Goal: Information Seeking & Learning: Learn about a topic

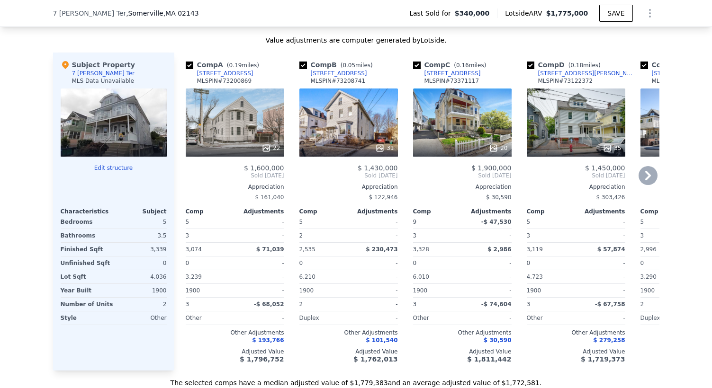
scroll to position [990, 0]
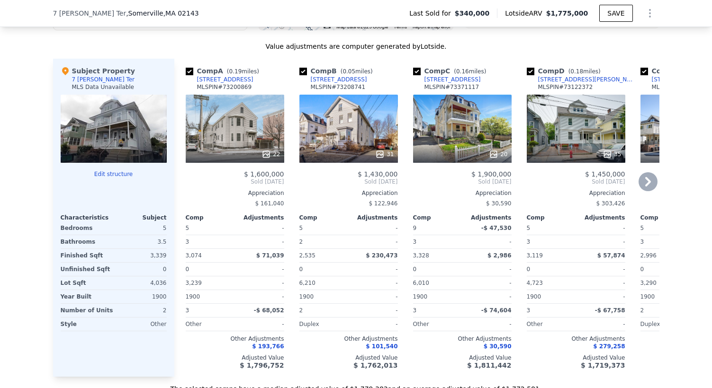
click at [246, 134] on div "22" at bounding box center [235, 129] width 99 height 68
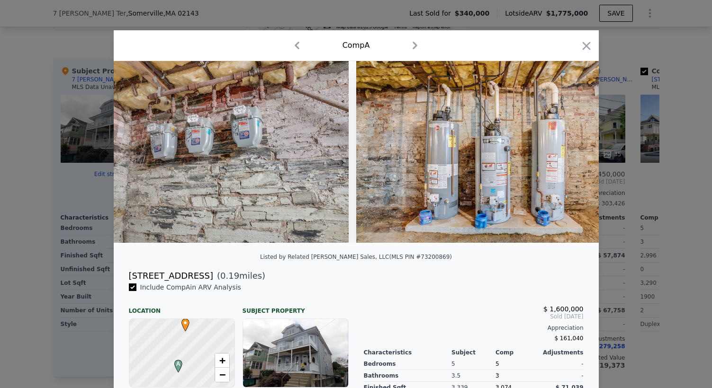
scroll to position [0, 5673]
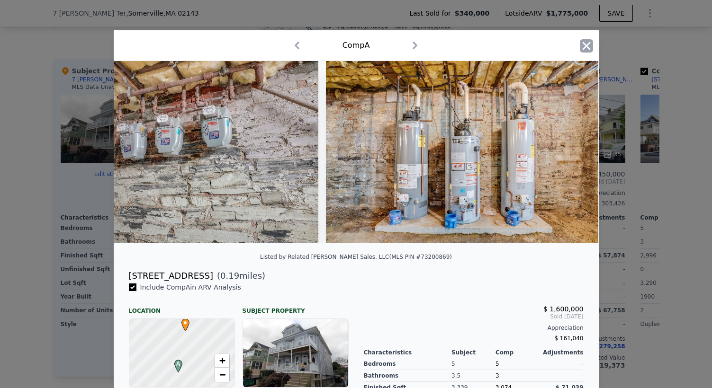
click at [583, 47] on icon "button" at bounding box center [586, 45] width 13 height 13
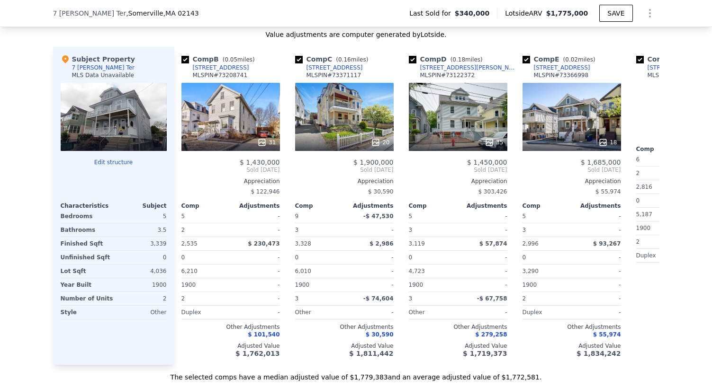
scroll to position [0, 122]
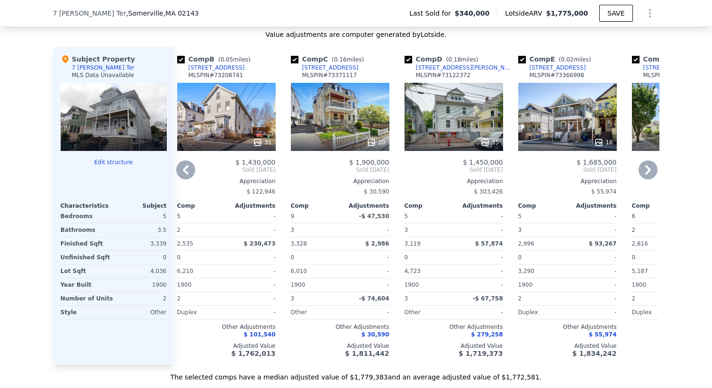
click at [332, 132] on div "20" at bounding box center [340, 117] width 99 height 68
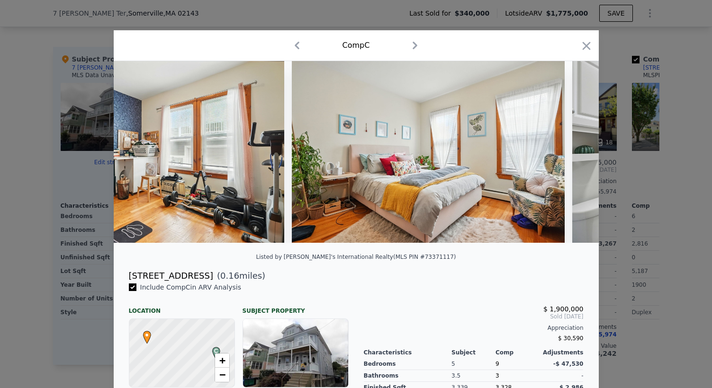
scroll to position [0, 2986]
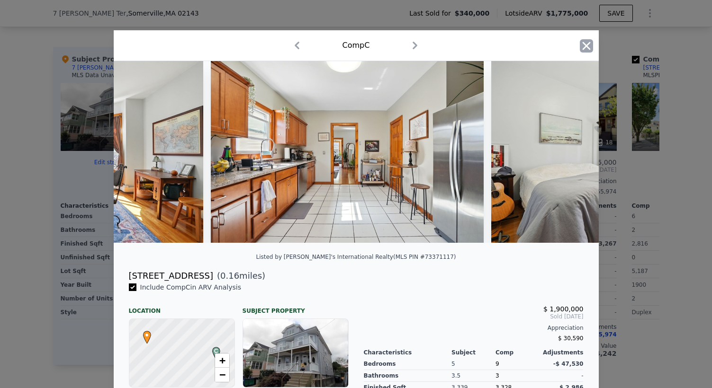
click at [580, 45] on icon "button" at bounding box center [586, 45] width 13 height 13
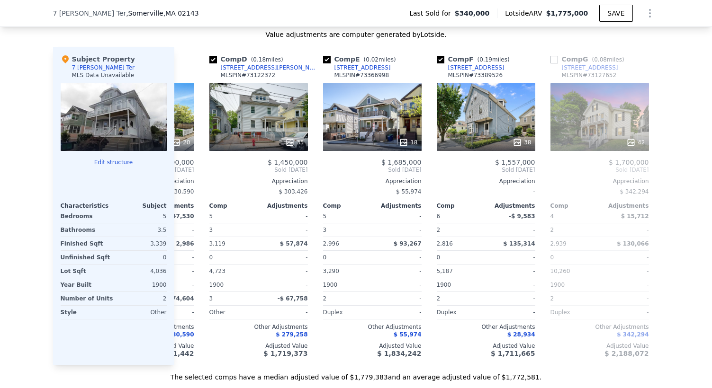
scroll to position [0, 318]
click at [400, 140] on div "18" at bounding box center [372, 117] width 99 height 68
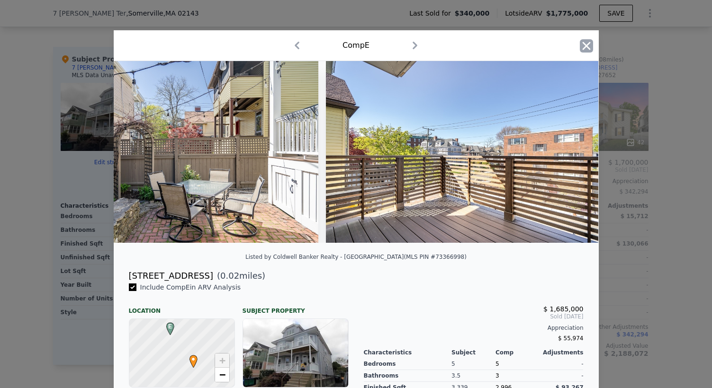
click at [584, 44] on icon "button" at bounding box center [586, 46] width 8 height 8
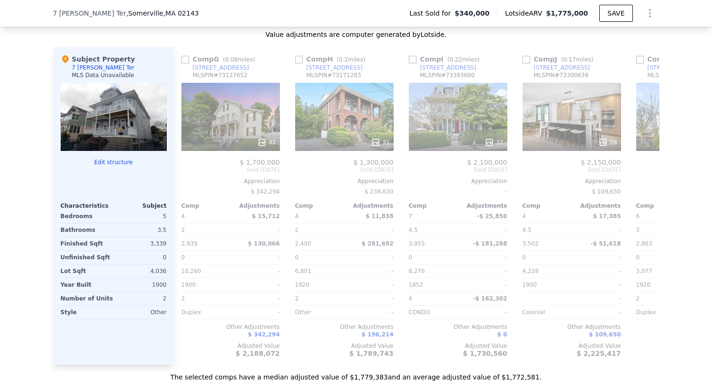
scroll to position [0, 691]
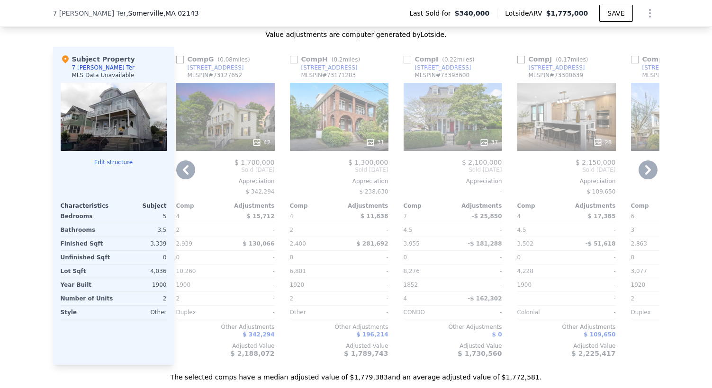
click at [442, 146] on div "37" at bounding box center [453, 142] width 90 height 9
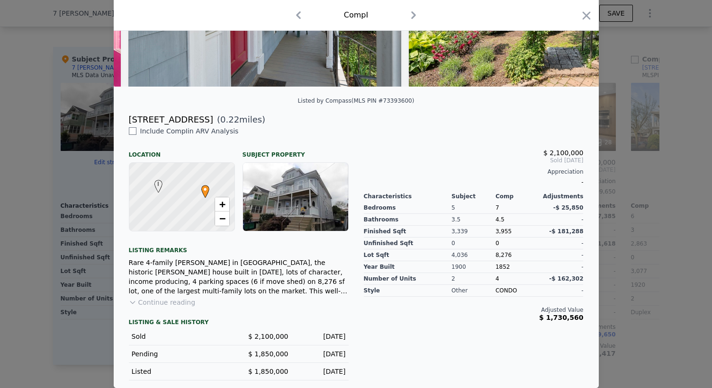
scroll to position [163, 0]
click at [582, 18] on icon "button" at bounding box center [586, 15] width 8 height 8
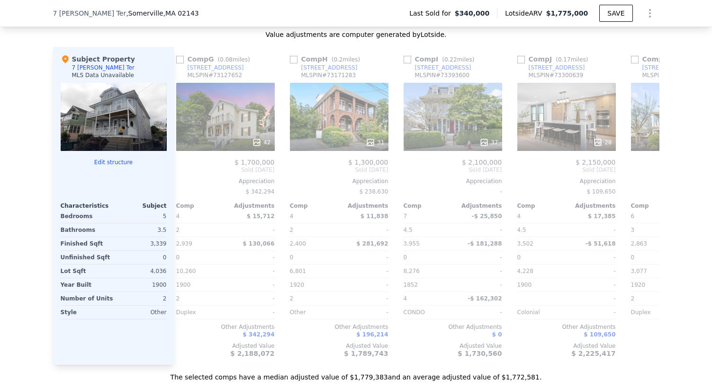
click at [570, 36] on div "We found 12 sales that match your search Filters Map Prices Modify Comp Filters…" at bounding box center [356, 114] width 606 height 536
click at [579, 102] on div "28" at bounding box center [566, 117] width 99 height 68
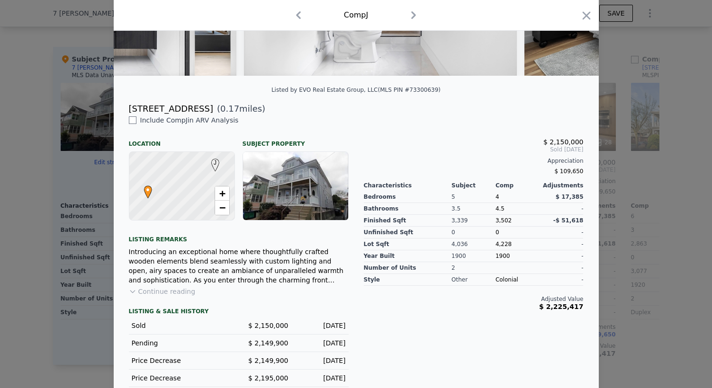
scroll to position [213, 0]
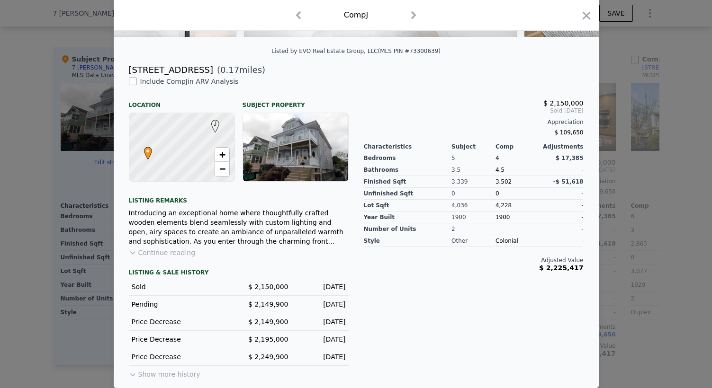
click at [163, 253] on button "Continue reading" at bounding box center [162, 252] width 67 height 9
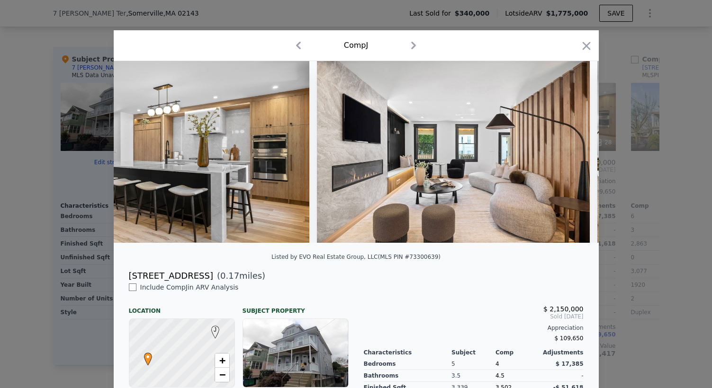
scroll to position [0, 0]
